Goal: Information Seeking & Learning: Learn about a topic

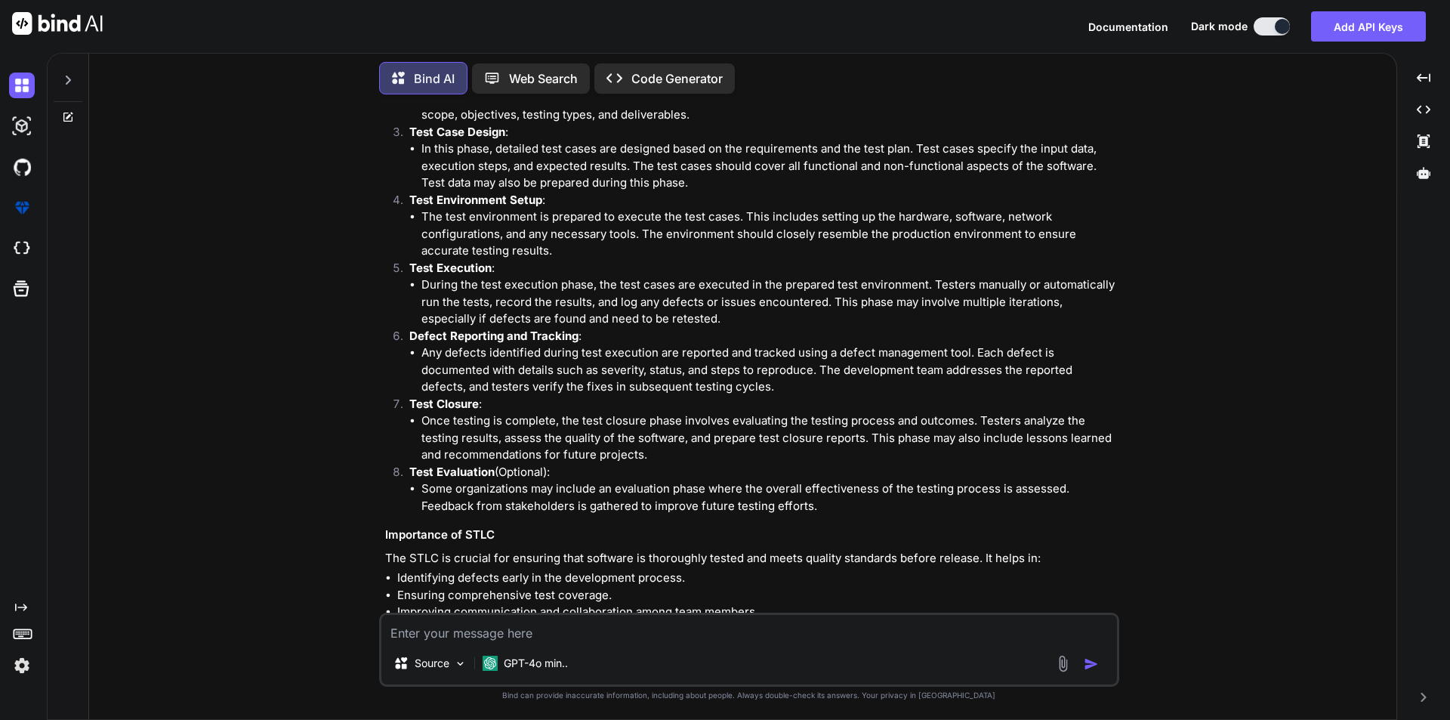
scroll to position [2856, 0]
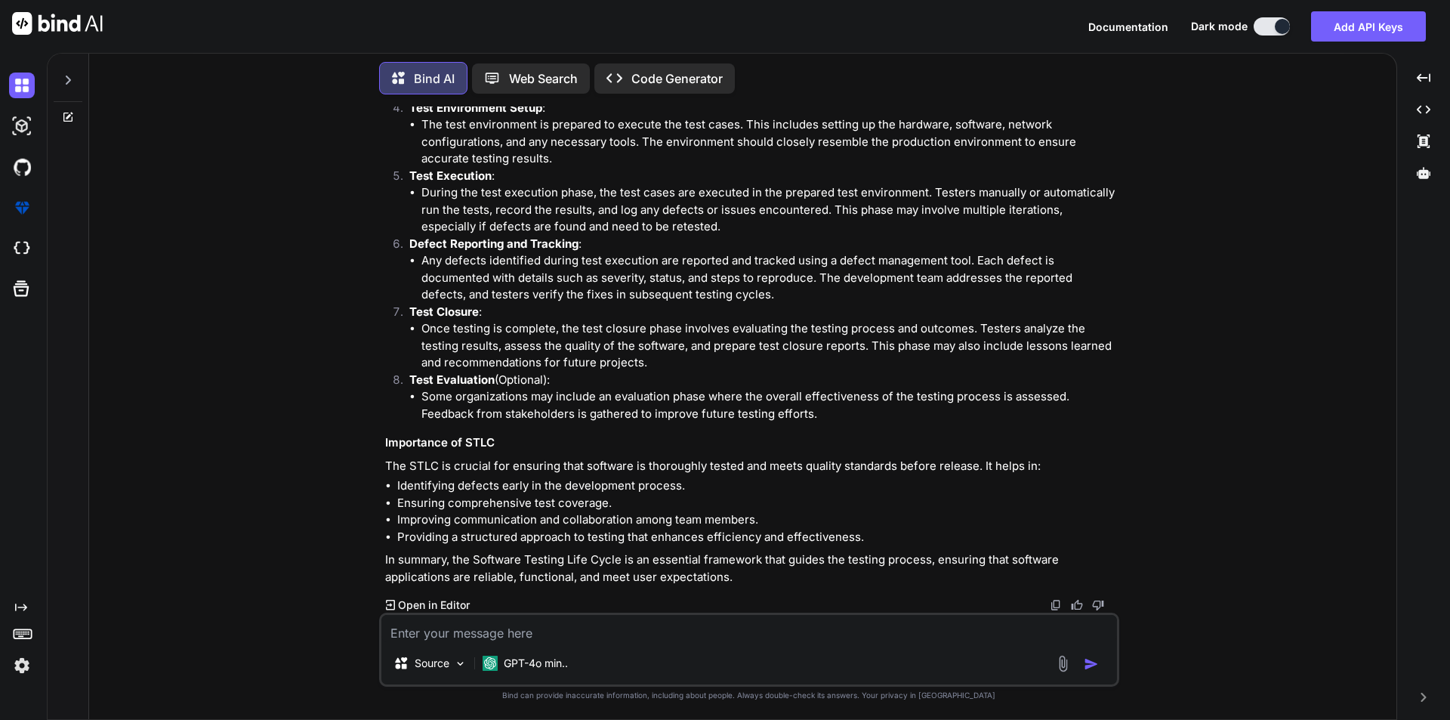
click at [191, 268] on div "You 1. What is Software Testing Bind AI Software testing is a systematic proces…" at bounding box center [748, 412] width 1295 height 612
click at [421, 120] on li "The test environment is prepared to execute the test cases. This includes setti…" at bounding box center [768, 141] width 695 height 51
click at [421, 122] on li "The test environment is prepared to execute the test cases. This includes setti…" at bounding box center [768, 141] width 695 height 51
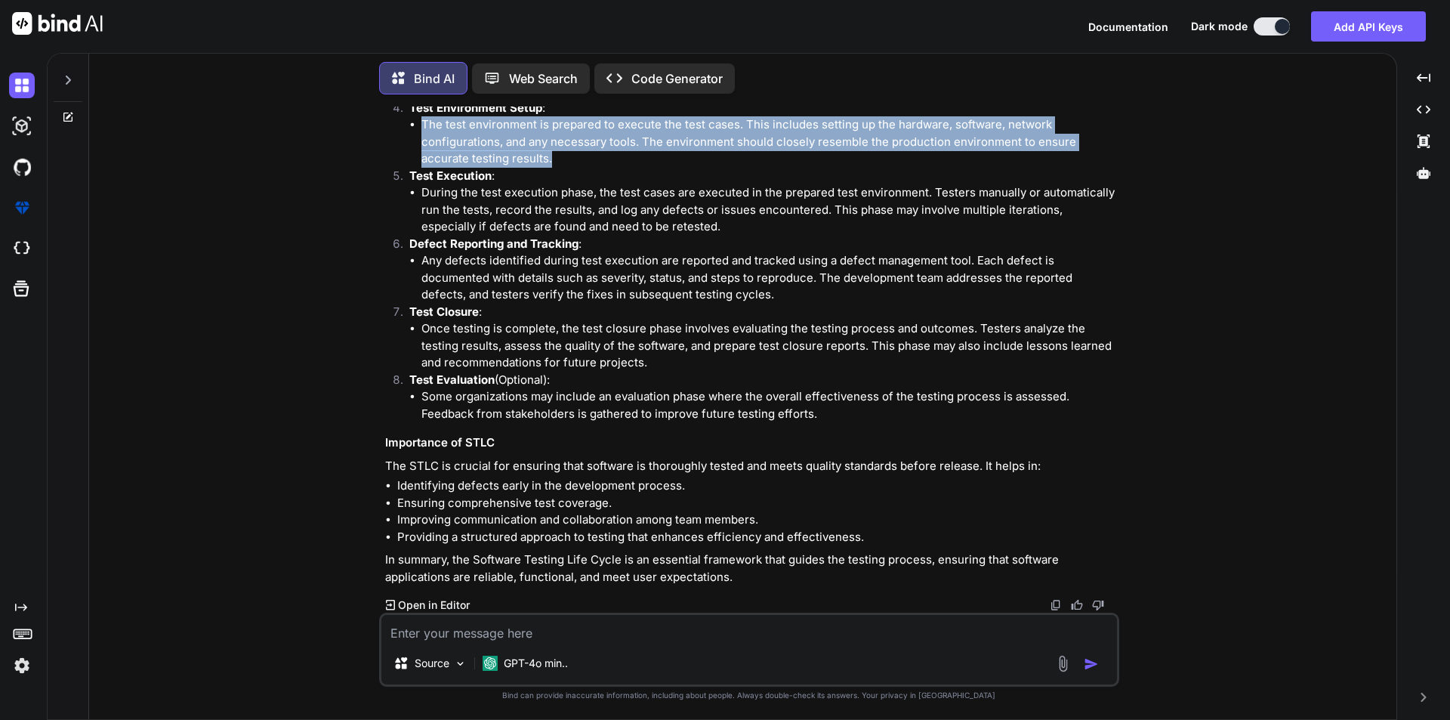
click at [421, 122] on li "The test environment is prepared to execute the test cases. This includes setti…" at bounding box center [768, 141] width 695 height 51
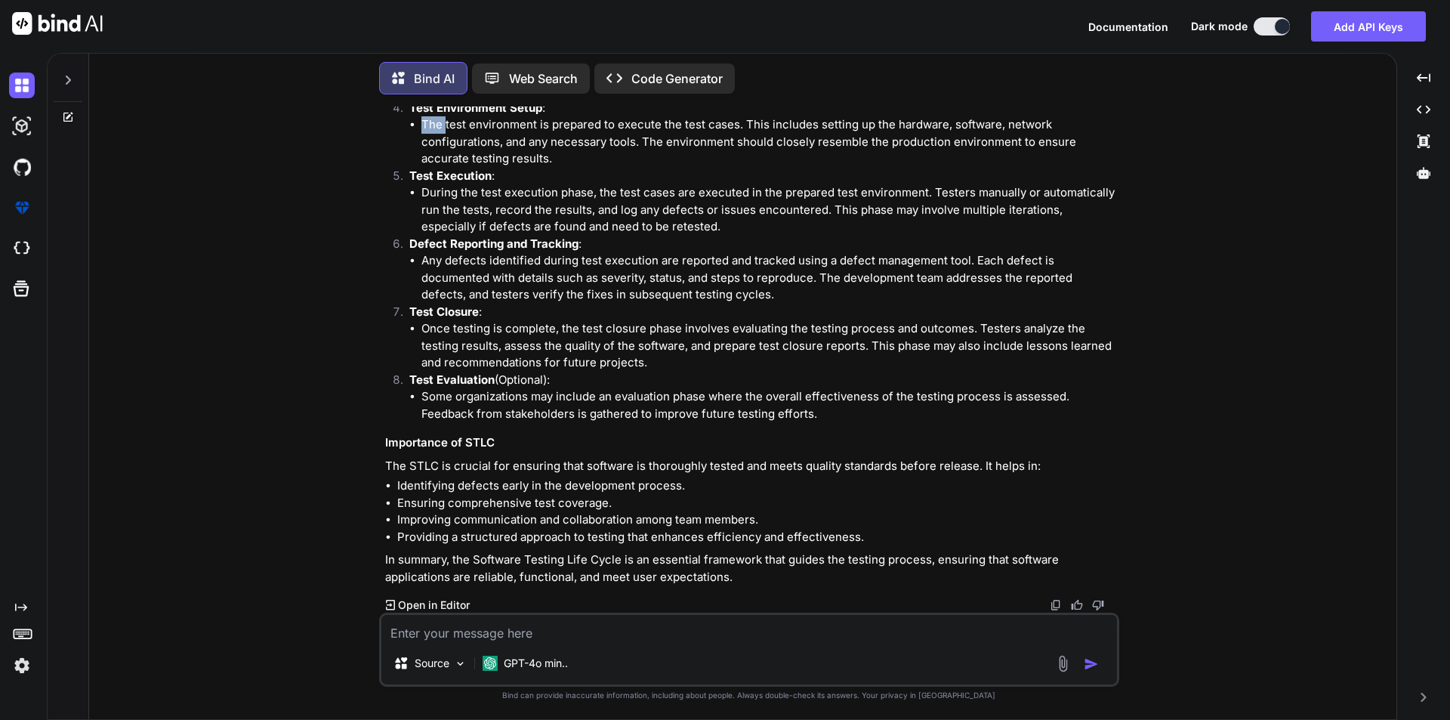
click at [421, 122] on li "The test environment is prepared to execute the test cases. This includes setti…" at bounding box center [768, 141] width 695 height 51
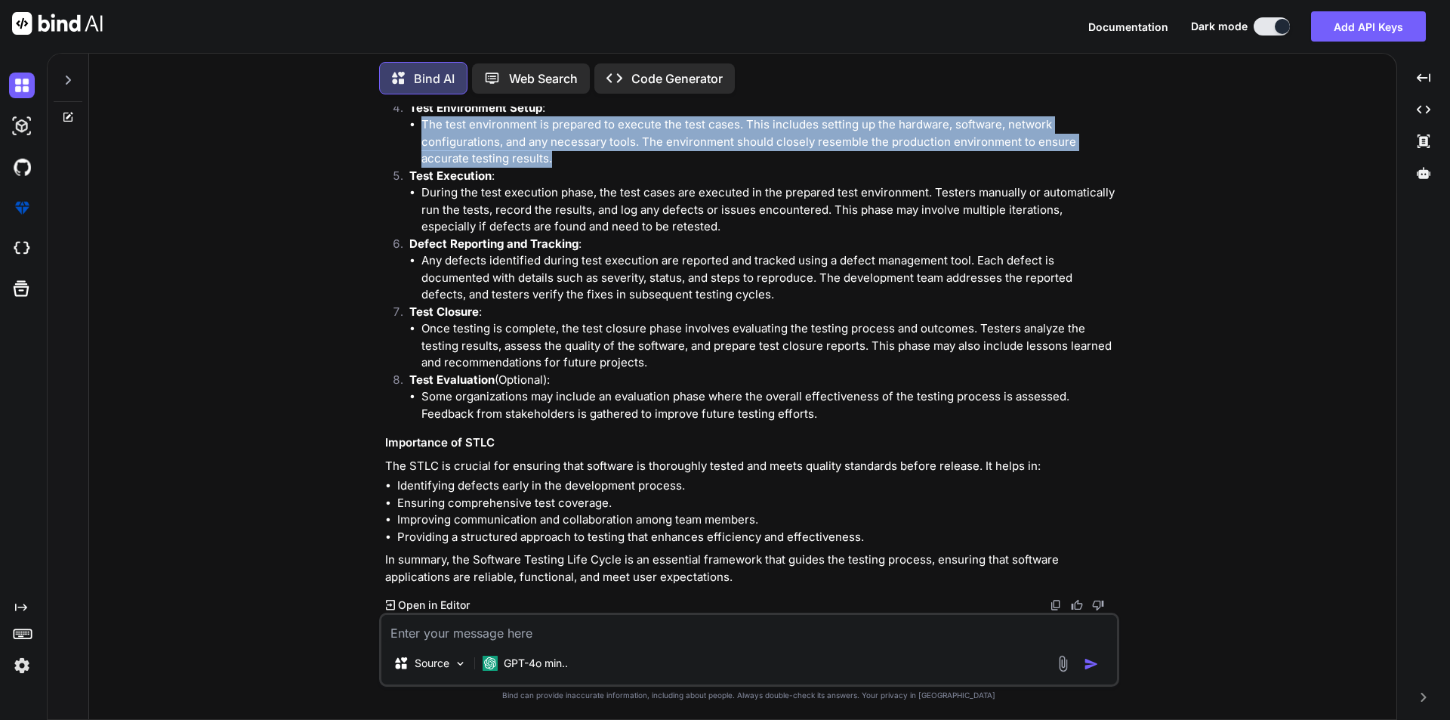
click at [421, 122] on li "The test environment is prepared to execute the test cases. This includes setti…" at bounding box center [768, 141] width 695 height 51
click at [563, 160] on li "The test environment is prepared to execute the test cases. This includes setti…" at bounding box center [768, 141] width 695 height 51
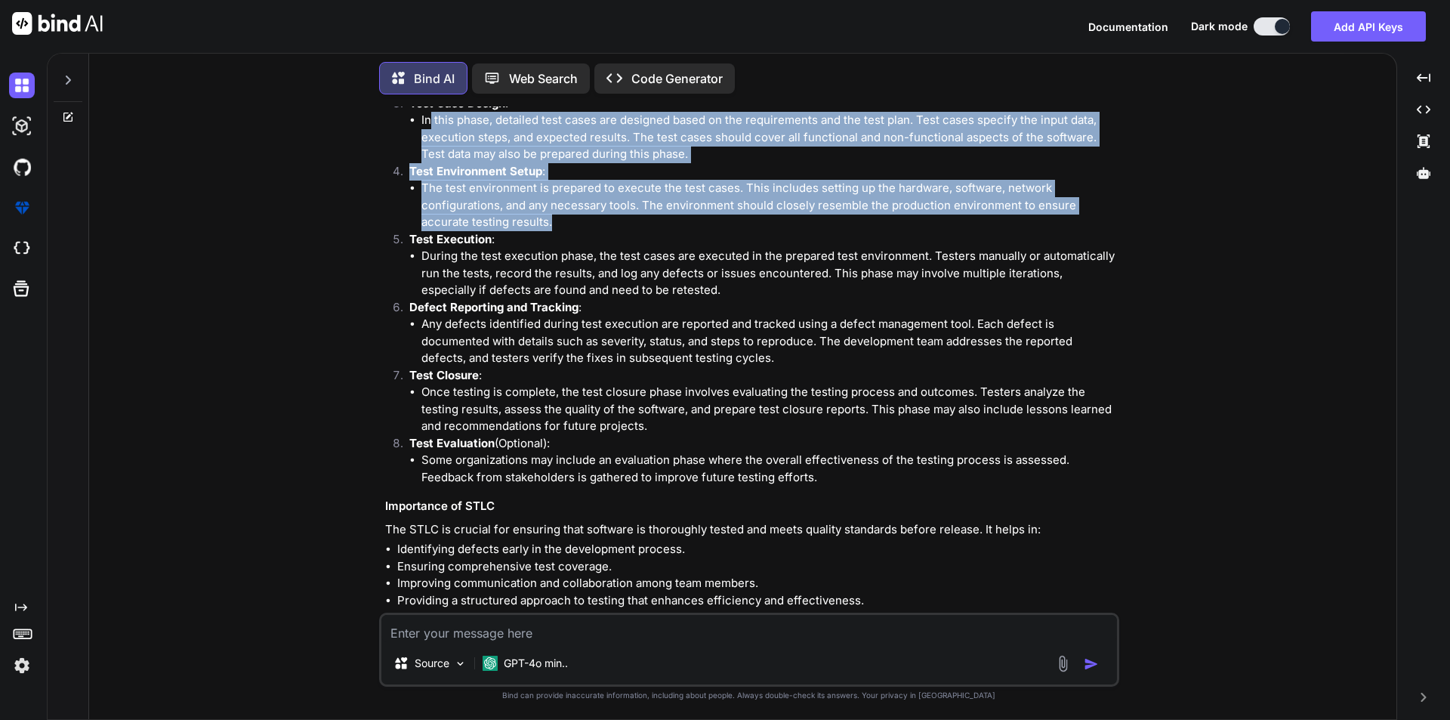
scroll to position [2789, 0]
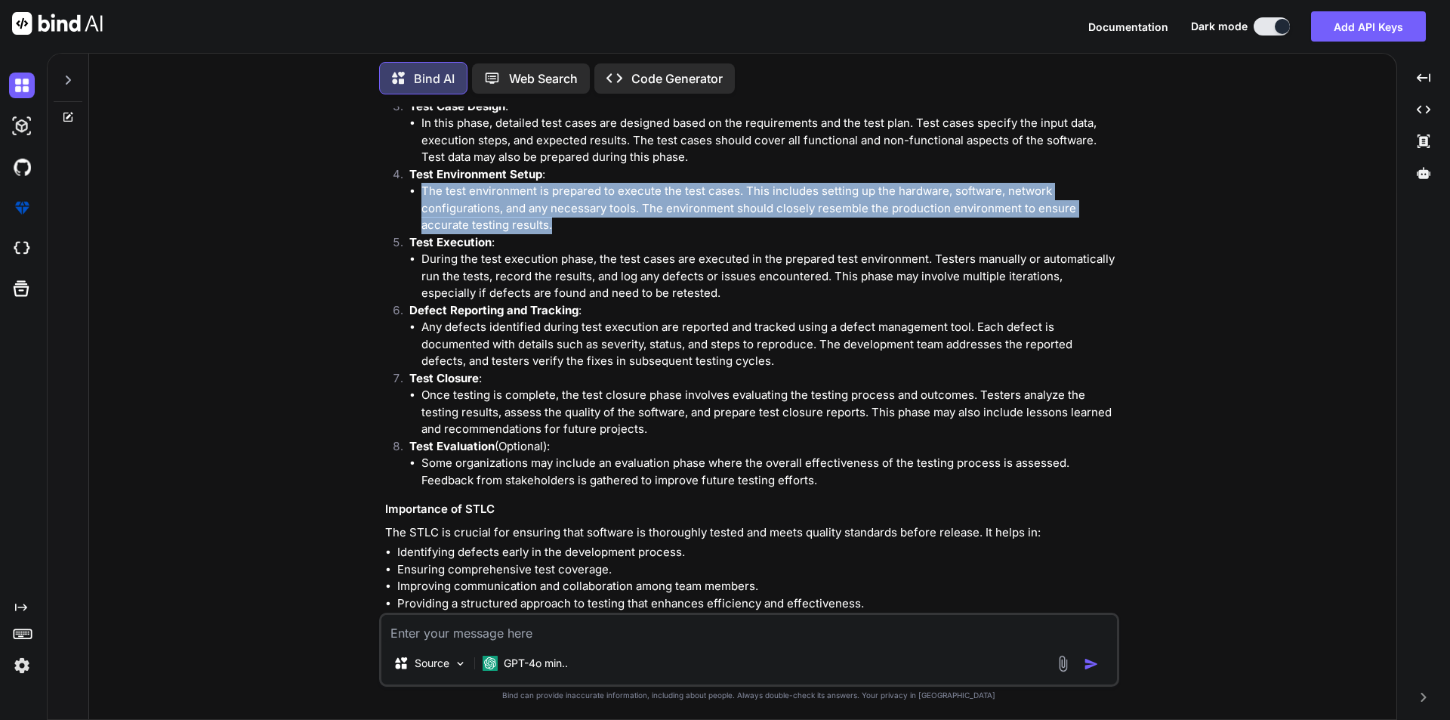
drag, startPoint x: 561, startPoint y: 159, endPoint x: 414, endPoint y: 191, distance: 150.6
click at [421, 191] on li "The test environment is prepared to execute the test cases. This includes setti…" at bounding box center [768, 208] width 695 height 51
click at [615, 214] on li "The test environment is prepared to execute the test cases. This includes setti…" at bounding box center [768, 208] width 695 height 51
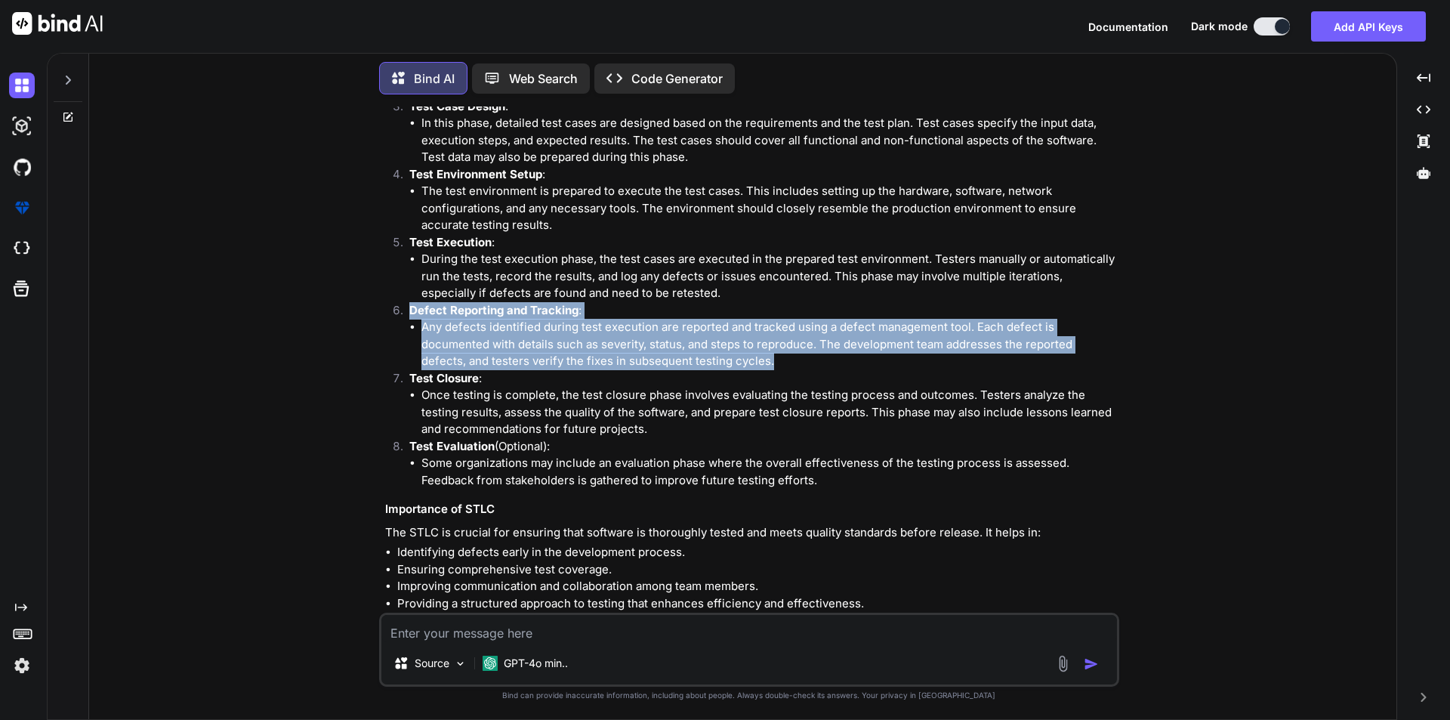
drag, startPoint x: 409, startPoint y: 311, endPoint x: 769, endPoint y: 358, distance: 362.5
click at [769, 358] on li "Defect Reporting and Tracking : Any defects identified during test execution ar…" at bounding box center [756, 336] width 719 height 68
click at [724, 368] on li "Any defects identified during test execution are reported and tracked using a d…" at bounding box center [768, 344] width 695 height 51
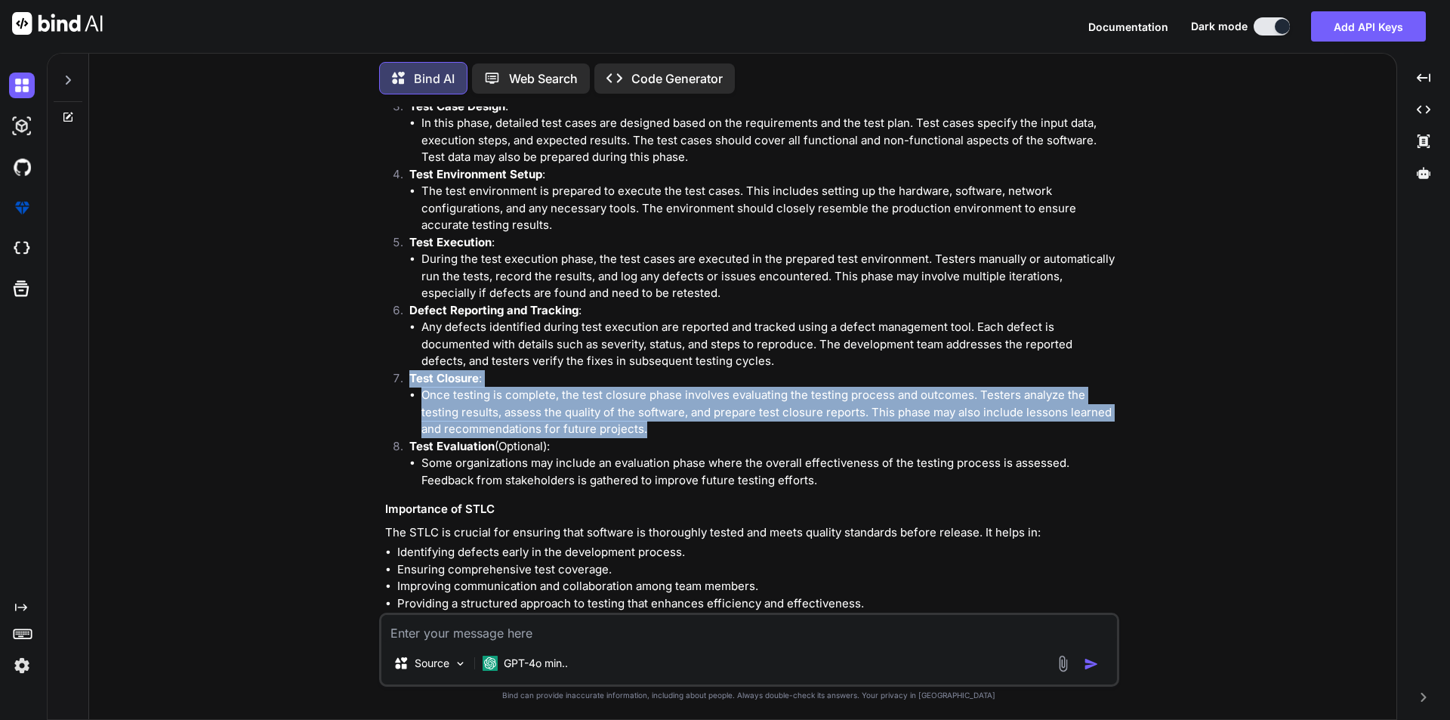
drag, startPoint x: 408, startPoint y: 375, endPoint x: 677, endPoint y: 423, distance: 273.1
click at [677, 423] on li "Test Closure : Once testing is complete, the test closure phase involves evalua…" at bounding box center [756, 404] width 719 height 68
click at [677, 423] on li "Once testing is complete, the test closure phase involves evaluating the testin…" at bounding box center [768, 412] width 695 height 51
drag, startPoint x: 657, startPoint y: 424, endPoint x: 401, endPoint y: 377, distance: 260.4
click at [401, 377] on li "Test Closure : Once testing is complete, the test closure phase involves evalua…" at bounding box center [756, 404] width 719 height 68
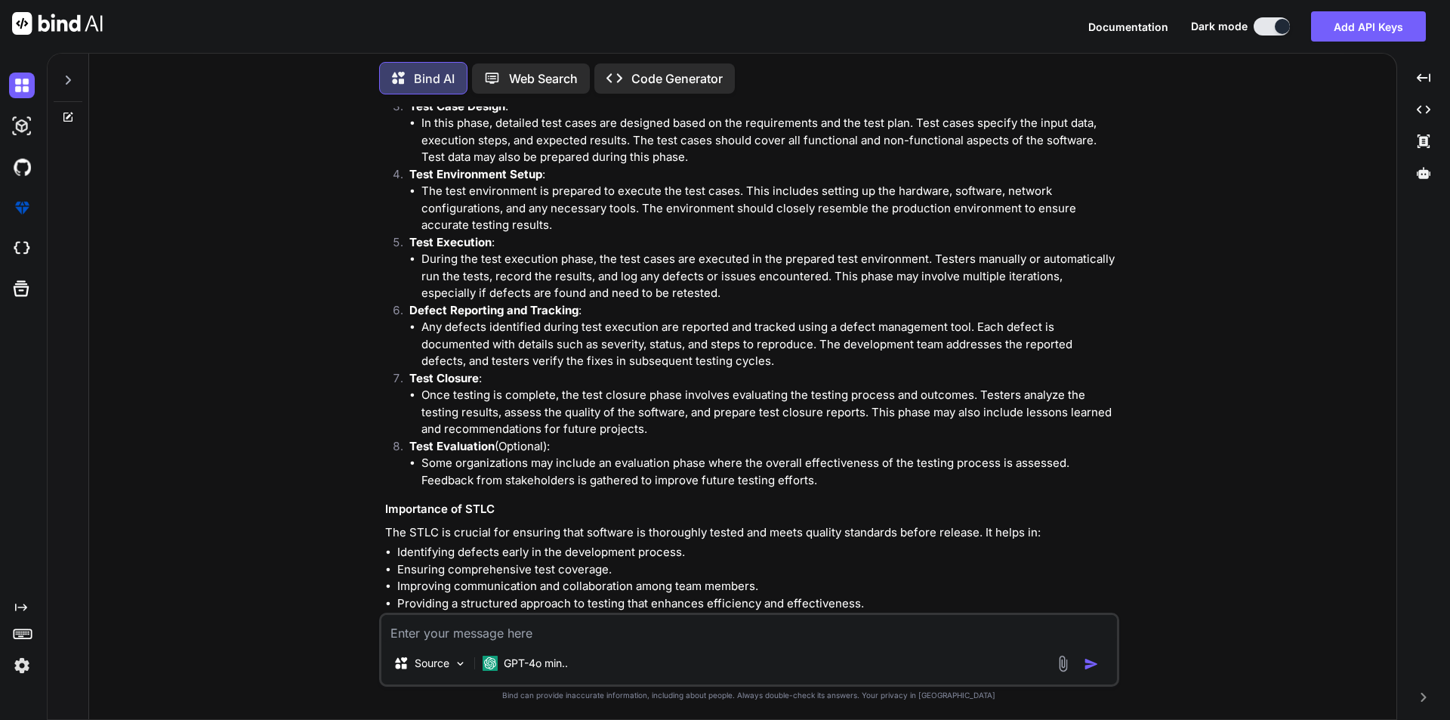
click at [408, 378] on li "Test Closure : Once testing is complete, the test closure phase involves evalua…" at bounding box center [756, 404] width 719 height 68
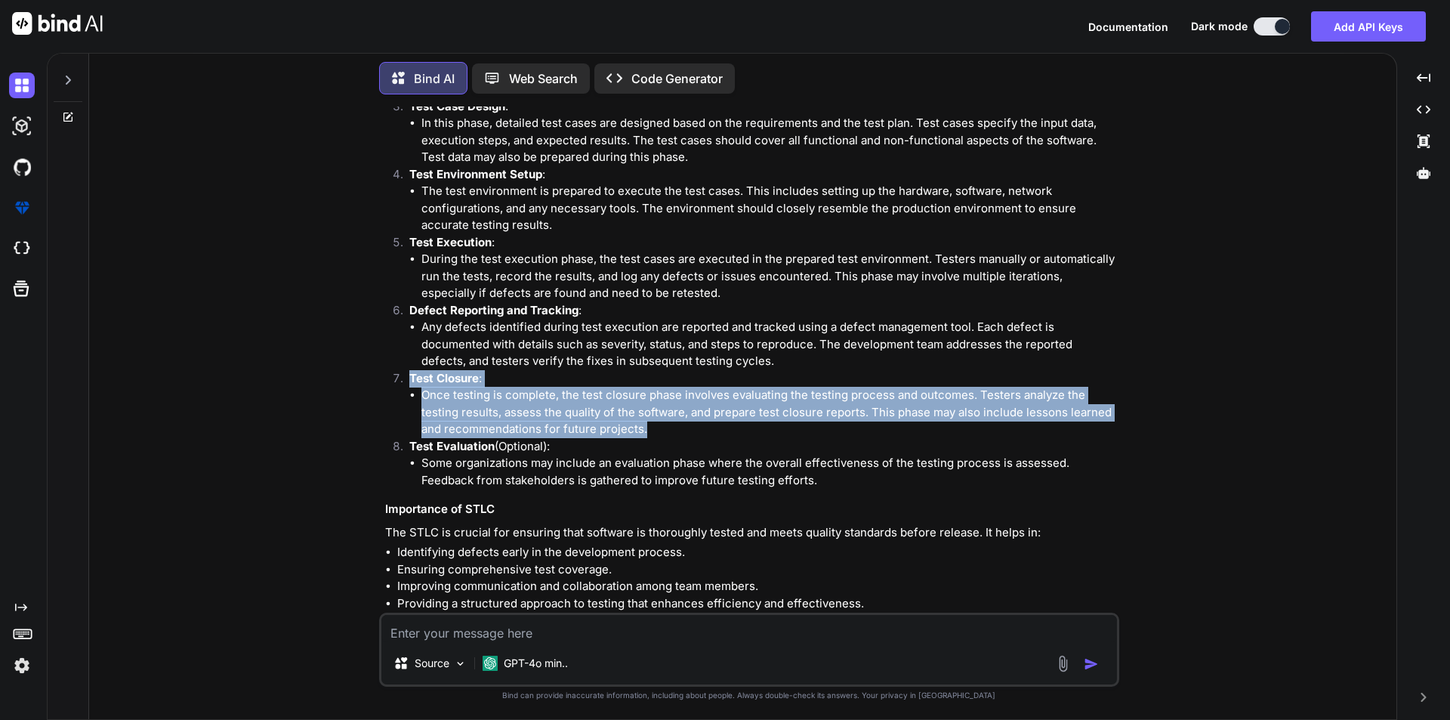
drag, startPoint x: 408, startPoint y: 378, endPoint x: 665, endPoint y: 421, distance: 260.9
click at [665, 421] on li "Test Closure : Once testing is complete, the test closure phase involves evalua…" at bounding box center [756, 404] width 719 height 68
click at [665, 421] on li "Once testing is complete, the test closure phase involves evaluating the testin…" at bounding box center [768, 412] width 695 height 51
drag, startPoint x: 648, startPoint y: 427, endPoint x: 392, endPoint y: 381, distance: 260.1
click at [397, 381] on li "Test Closure : Once testing is complete, the test closure phase involves evalua…" at bounding box center [756, 404] width 719 height 68
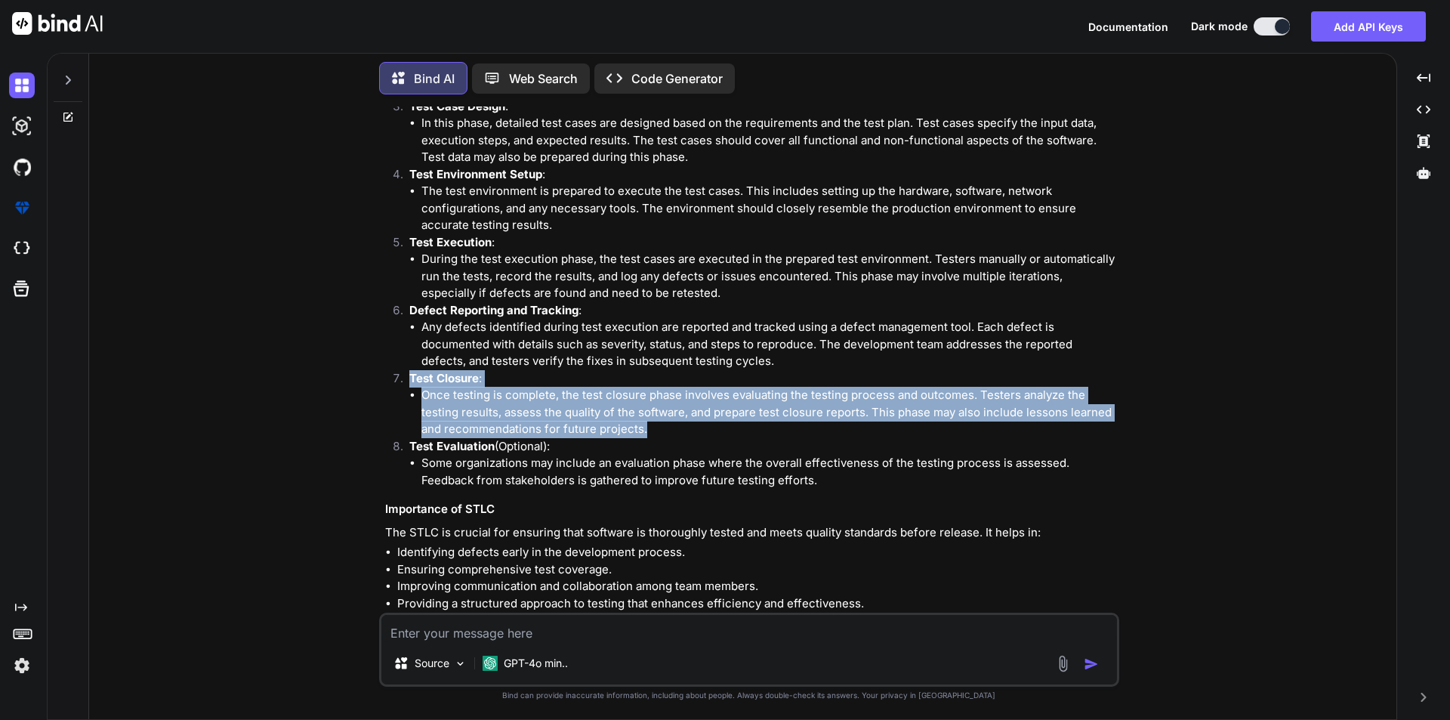
click at [403, 387] on li "Test Closure : Once testing is complete, the test closure phase involves evalua…" at bounding box center [756, 404] width 719 height 68
drag, startPoint x: 409, startPoint y: 374, endPoint x: 649, endPoint y: 428, distance: 246.9
click at [649, 428] on li "Test Closure : Once testing is complete, the test closure phase involves evalua…" at bounding box center [756, 404] width 719 height 68
click at [649, 428] on li "Once testing is complete, the test closure phase involves evaluating the testin…" at bounding box center [768, 412] width 695 height 51
drag, startPoint x: 649, startPoint y: 428, endPoint x: 372, endPoint y: 382, distance: 281.7
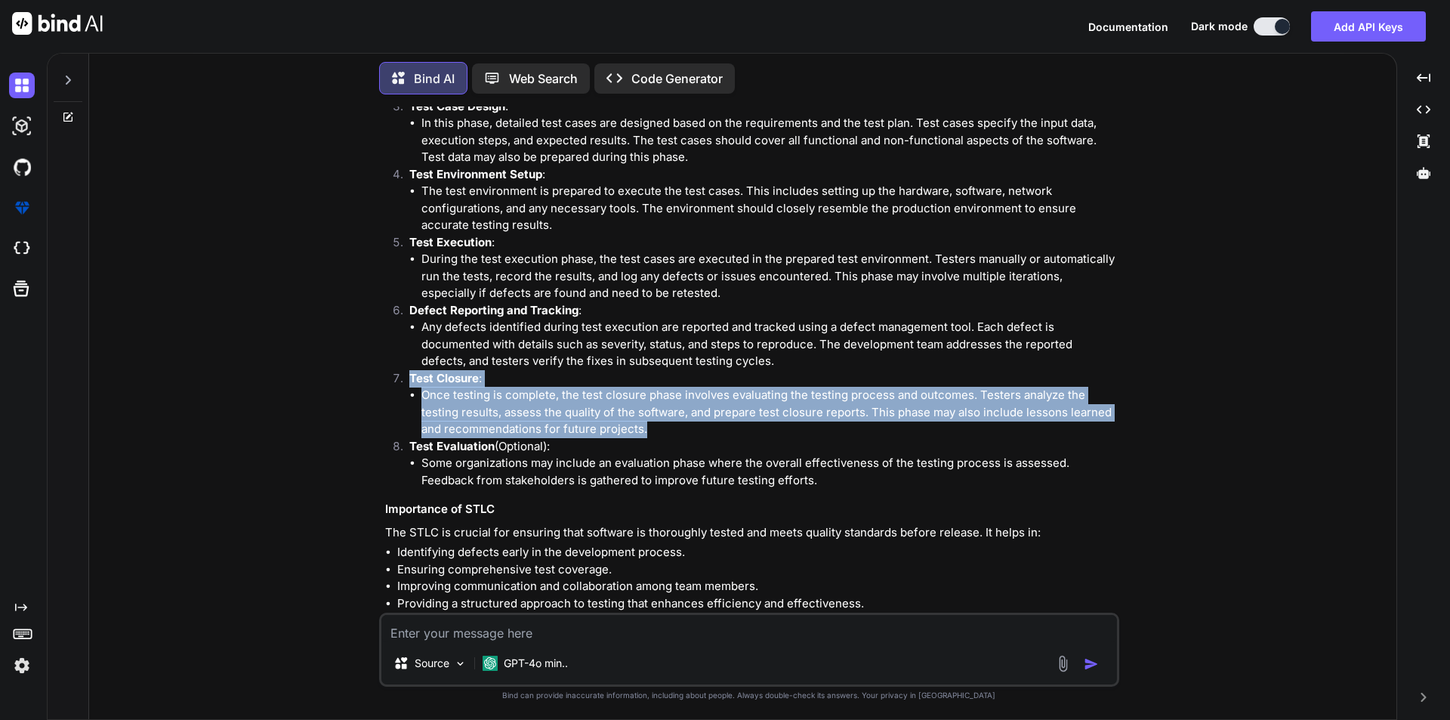
click at [372, 382] on div "You 1. What is Software Testing Bind AI Software testing is a systematic proces…" at bounding box center [748, 412] width 1295 height 612
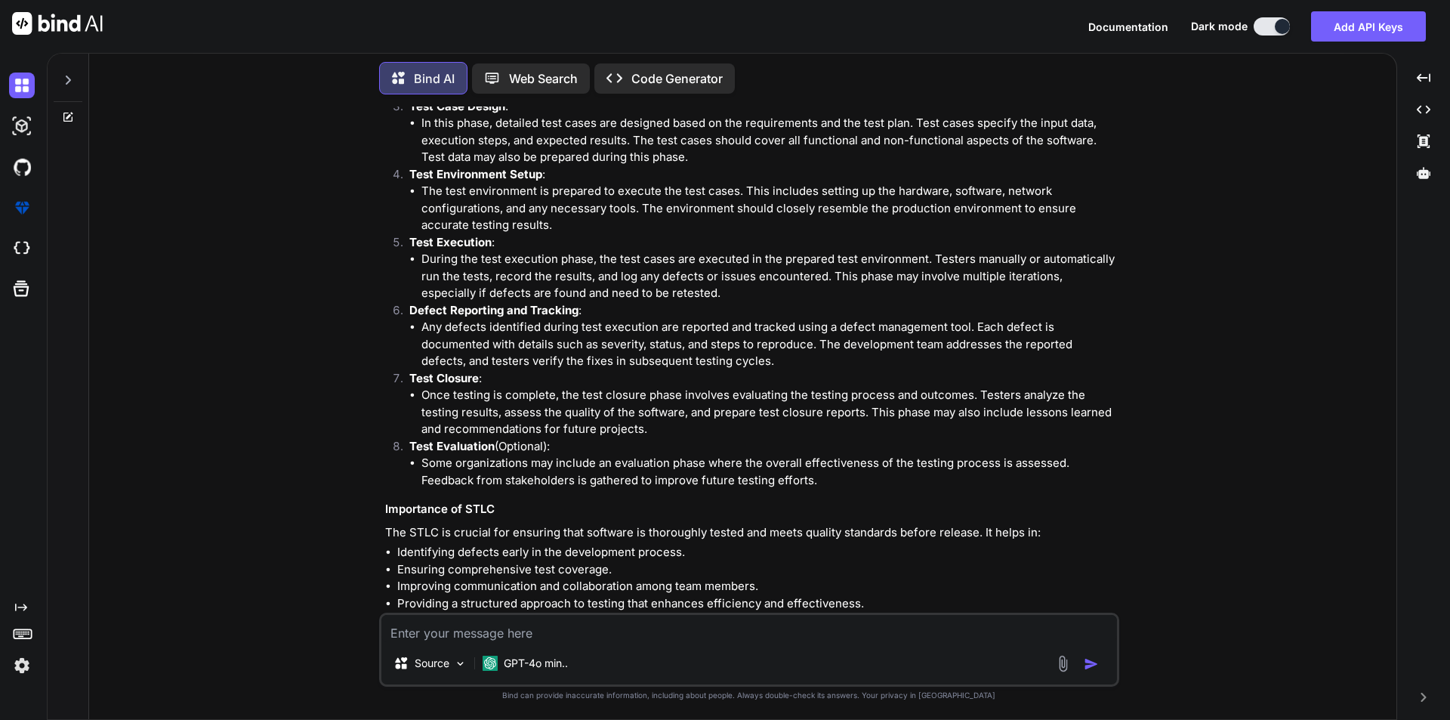
click at [424, 479] on li "Some organizations may include an evaluation phase where the overall effectiven…" at bounding box center [768, 472] width 695 height 34
click at [409, 444] on strong "Test Evaluation" at bounding box center [451, 446] width 85 height 14
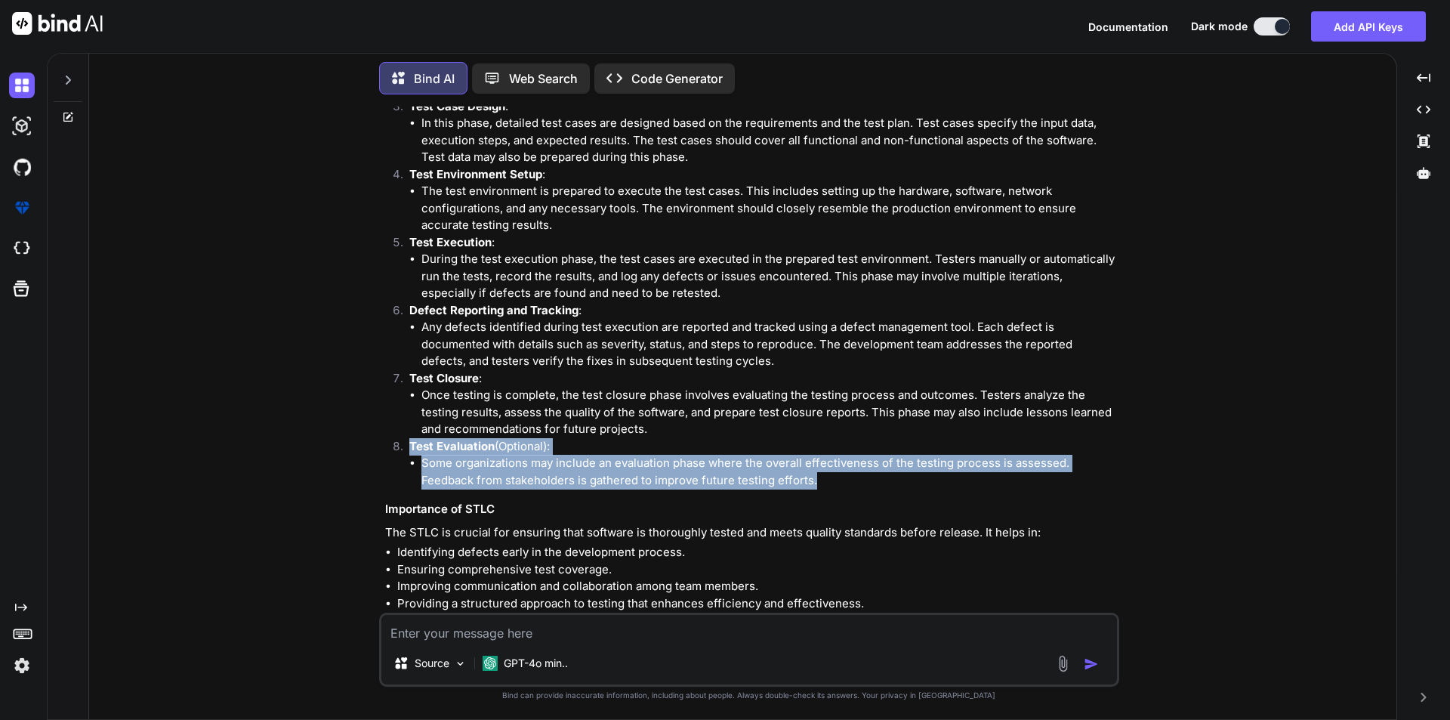
drag, startPoint x: 409, startPoint y: 444, endPoint x: 843, endPoint y: 477, distance: 434.7
click at [843, 477] on li "Test Evaluation (Optional): Some organizations may include an evaluation phase …" at bounding box center [756, 463] width 719 height 51
click at [843, 477] on li "Some organizations may include an evaluation phase where the overall effectiven…" at bounding box center [768, 472] width 695 height 34
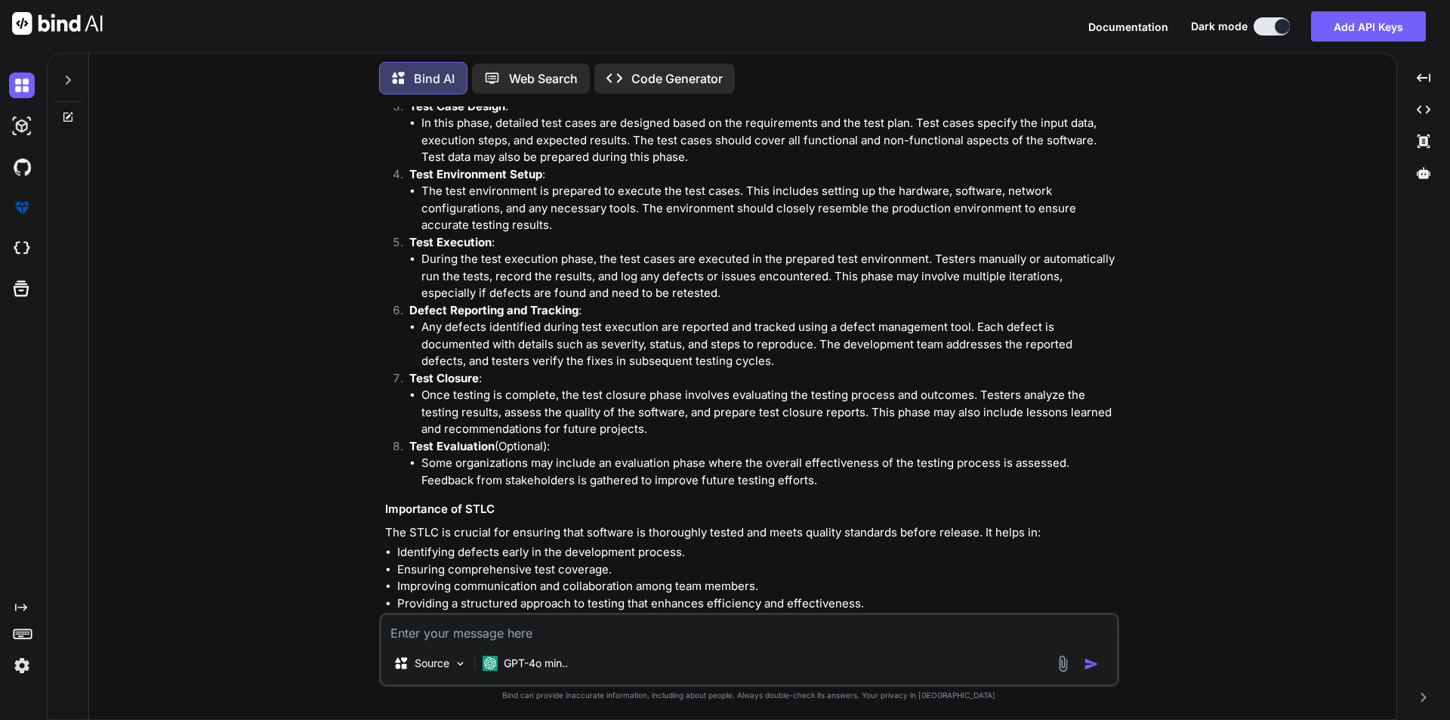
click at [817, 468] on li "Some organizations may include an evaluation phase where the overall effectiven…" at bounding box center [768, 472] width 695 height 34
